Goal: Information Seeking & Learning: Check status

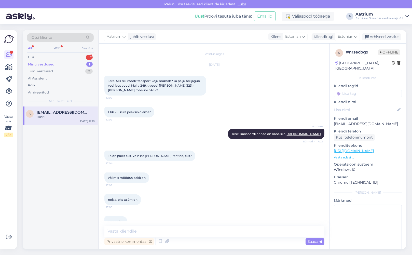
scroll to position [156, 0]
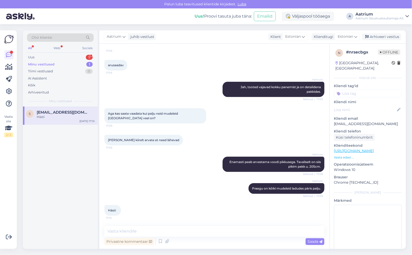
click at [119, 176] on div "Aatrium Enamasti peab arvestama voodi pikkusega. Tavaliselt on siis pikim pakk …" at bounding box center [214, 164] width 220 height 26
click at [35, 57] on div "Uus 5" at bounding box center [60, 57] width 67 height 7
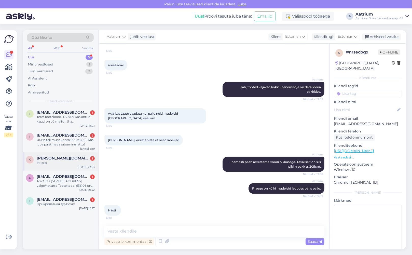
click at [62, 164] on div "1 tk siis" at bounding box center [66, 162] width 58 height 5
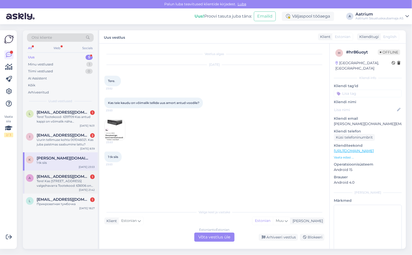
click at [70, 172] on div "a [EMAIL_ADDRESS][DOMAIN_NAME] 1 Tere! Kas [STREET_ADDRESS] valge/navarra Toote…" at bounding box center [60, 182] width 75 height 23
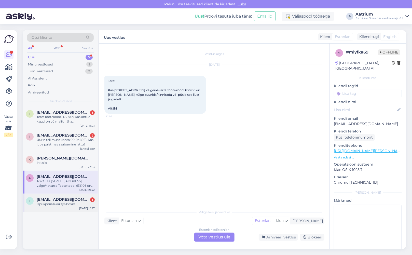
click at [80, 196] on div "l [EMAIL_ADDRESS][DOMAIN_NAME] 1 Прикроватная тумбочка [DATE] 18:27" at bounding box center [60, 202] width 75 height 18
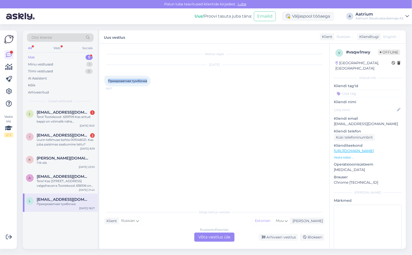
drag, startPoint x: 147, startPoint y: 80, endPoint x: 107, endPoint y: 80, distance: 39.2
click at [107, 80] on div "Прикроватная тумбочка 18:27" at bounding box center [127, 81] width 46 height 11
click at [148, 99] on div "Vestlus algas [DATE] Прикроватная тумбочка 18:27" at bounding box center [216, 126] width 225 height 154
drag, startPoint x: 148, startPoint y: 80, endPoint x: 106, endPoint y: 80, distance: 42.0
click at [106, 80] on div "Прикроватная тумбочка 18:27" at bounding box center [127, 81] width 46 height 11
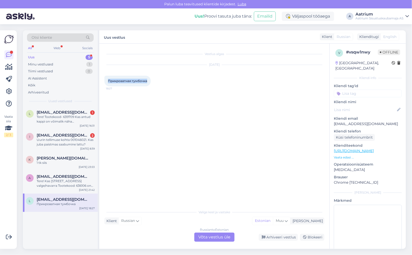
copy span "Прикроватная тумбочка"
click at [278, 237] on div "Arhiveeri vestlus" at bounding box center [278, 237] width 39 height 7
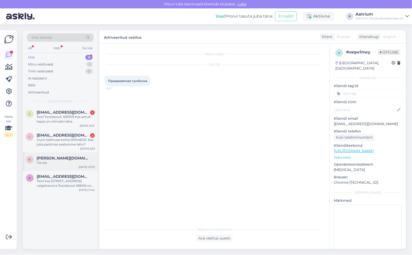
click at [55, 162] on div "1 tk siis" at bounding box center [66, 162] width 58 height 5
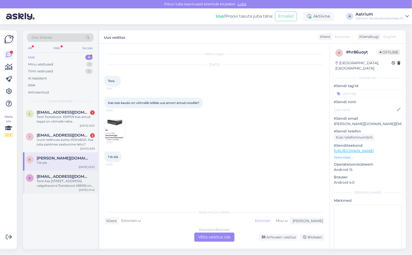
click at [69, 182] on div "Tere! Kas [STREET_ADDRESS] valge/navarra Tootekood: 636106 on [PERSON_NAME] kül…" at bounding box center [66, 183] width 58 height 9
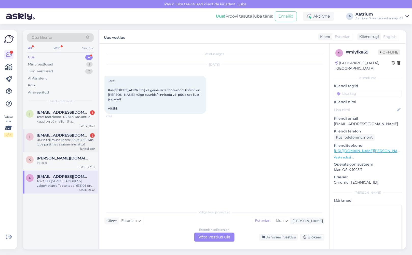
click at [63, 143] on div "Uurin tellimuse kohta 001046021. Kas juba paistmas saabumine lattu?" at bounding box center [66, 141] width 58 height 9
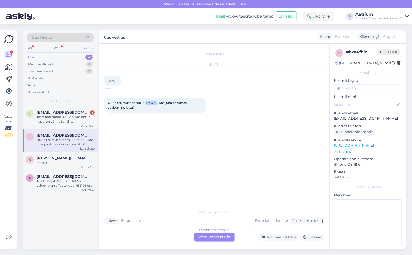
drag, startPoint x: 159, startPoint y: 102, endPoint x: 147, endPoint y: 102, distance: 12.0
click at [147, 102] on span "Uurin tellimuse kohta 001046021. Kas juba paistmas saabumine lattu?" at bounding box center [147, 105] width 79 height 8
copy span "1046021"
